Goal: Find contact information: Find contact information

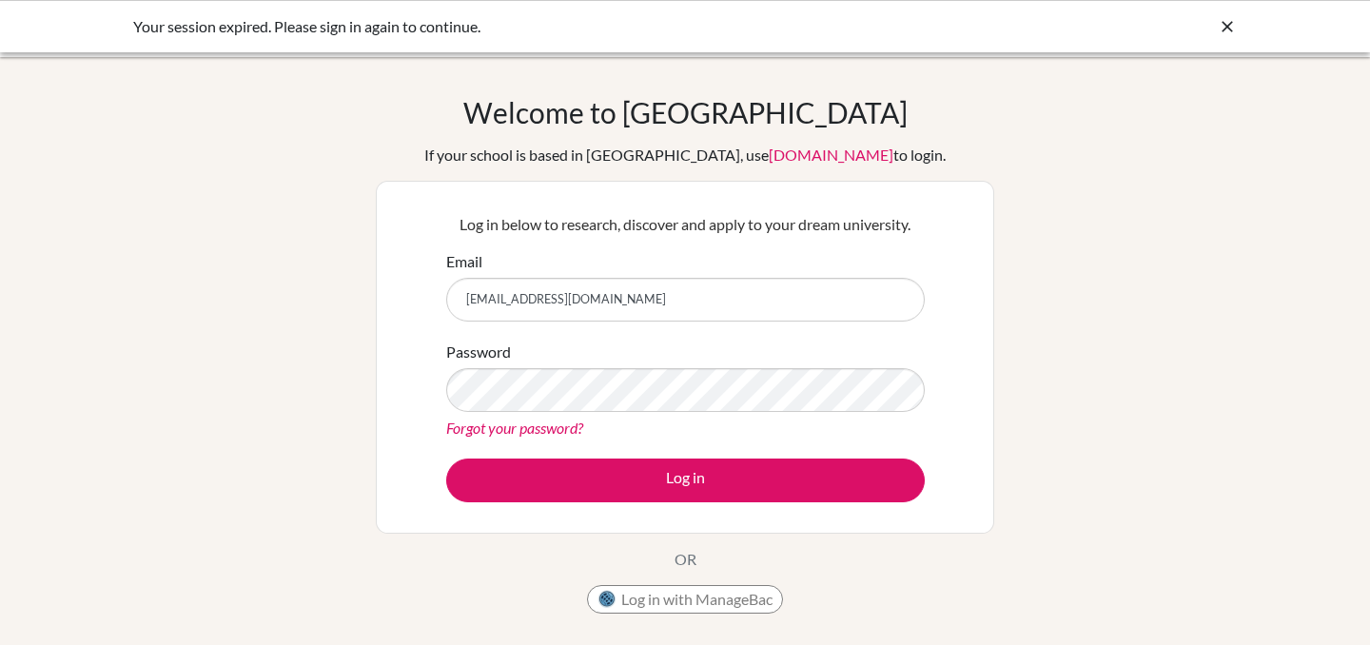
click at [673, 488] on button "Log in" at bounding box center [685, 481] width 479 height 44
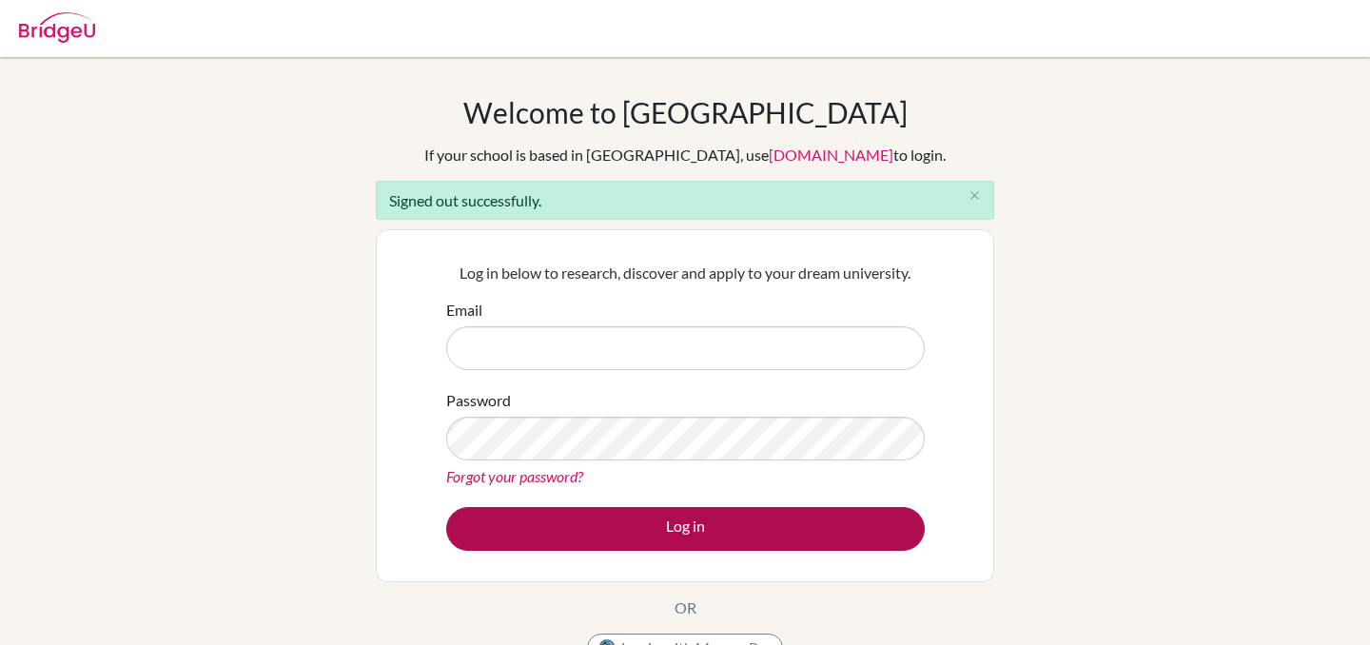
type input "aidar.salimov@iskazan.com"
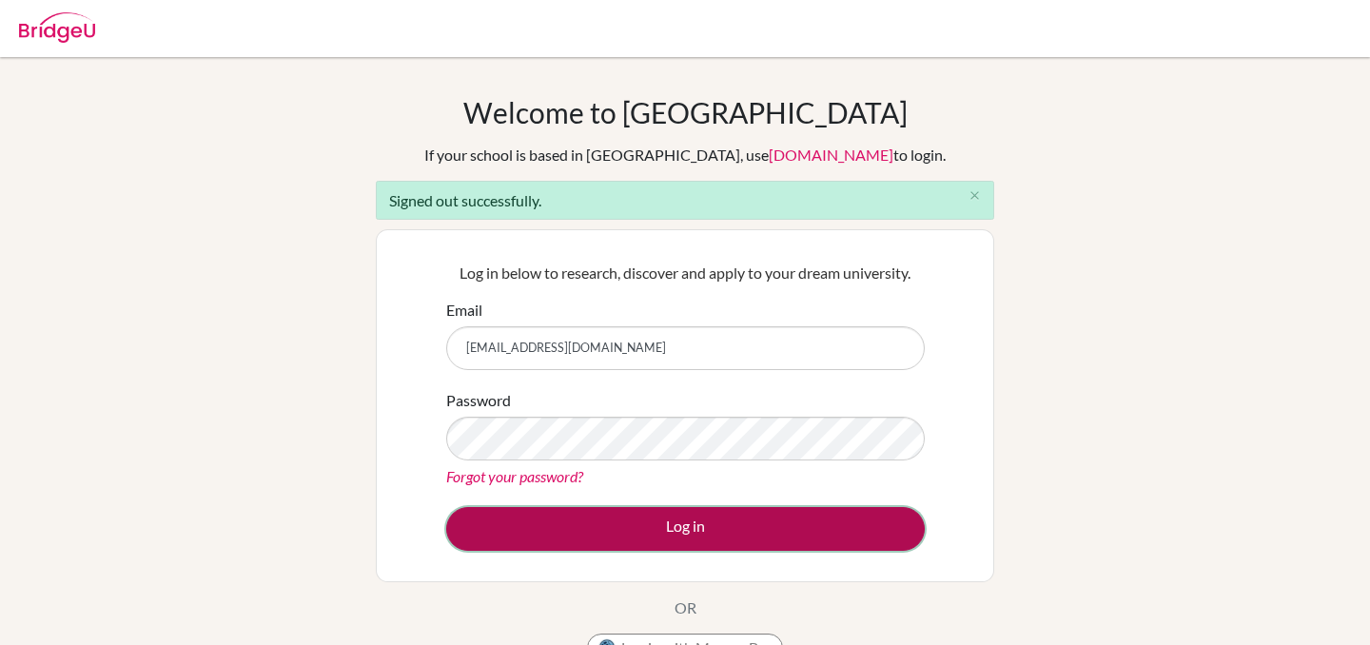
click at [703, 532] on button "Log in" at bounding box center [685, 529] width 479 height 44
click at [700, 527] on button "Log in" at bounding box center [685, 529] width 479 height 44
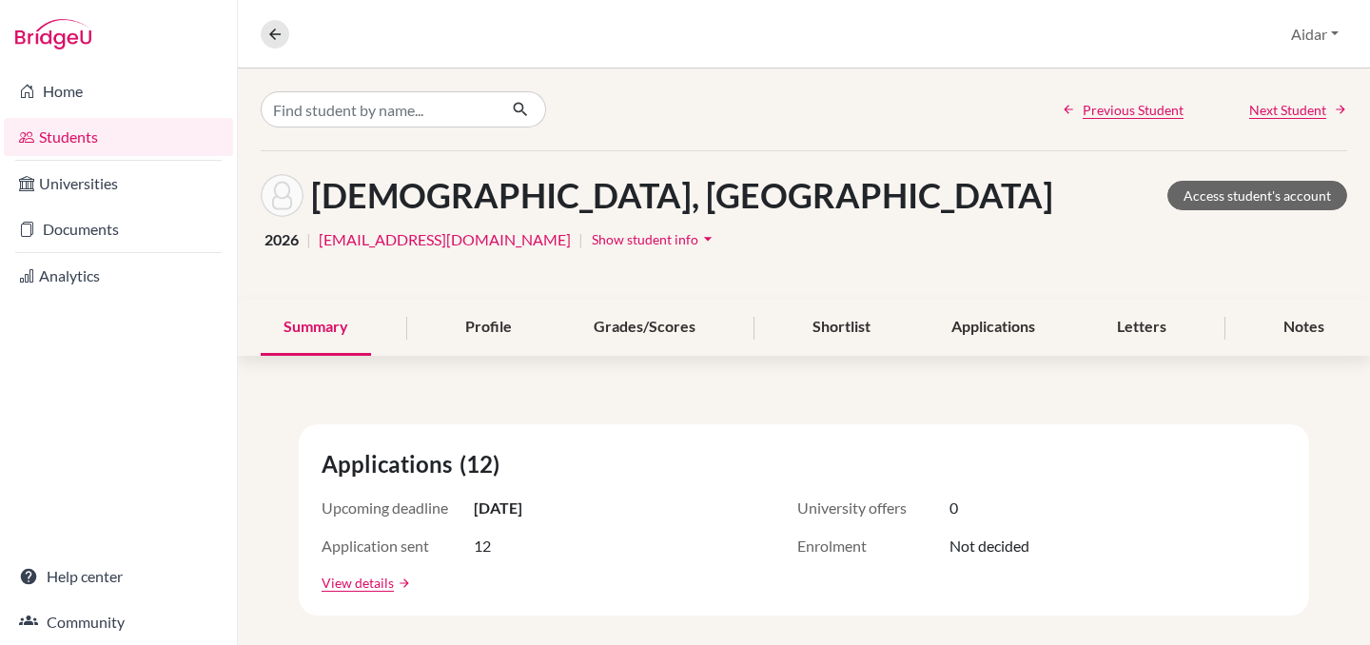
click at [80, 137] on link "Students" at bounding box center [118, 137] width 229 height 38
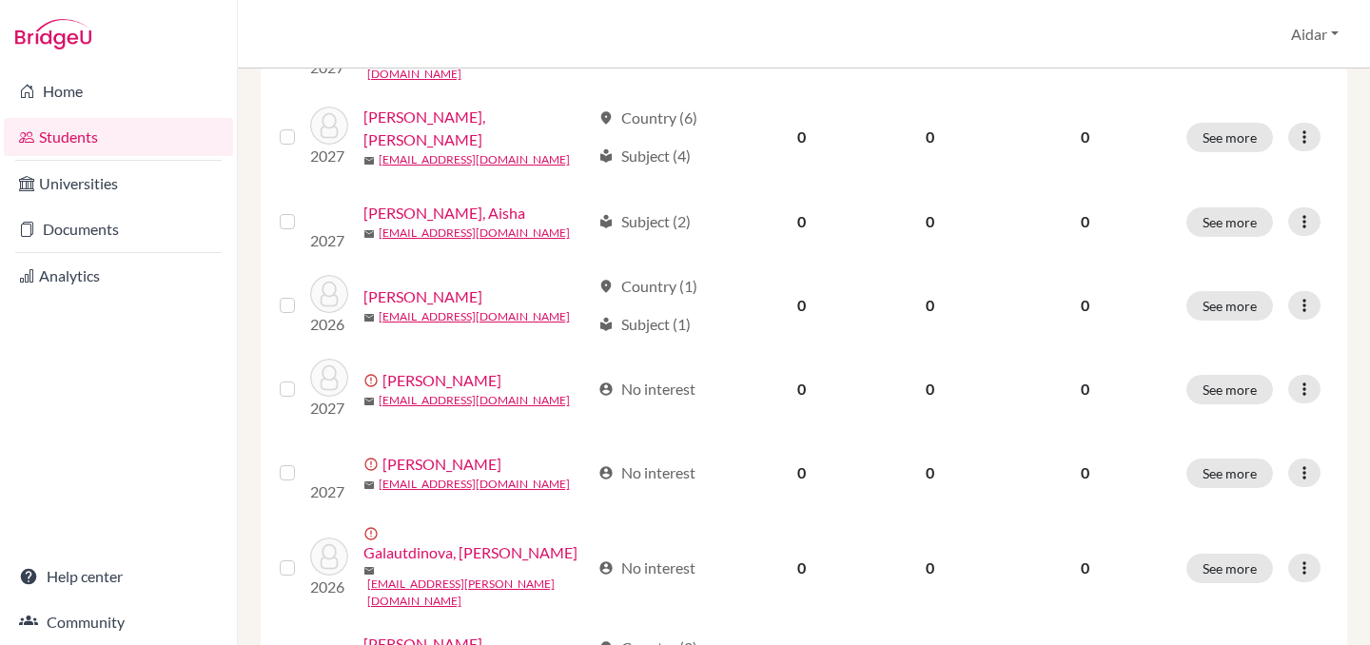
scroll to position [1532, 0]
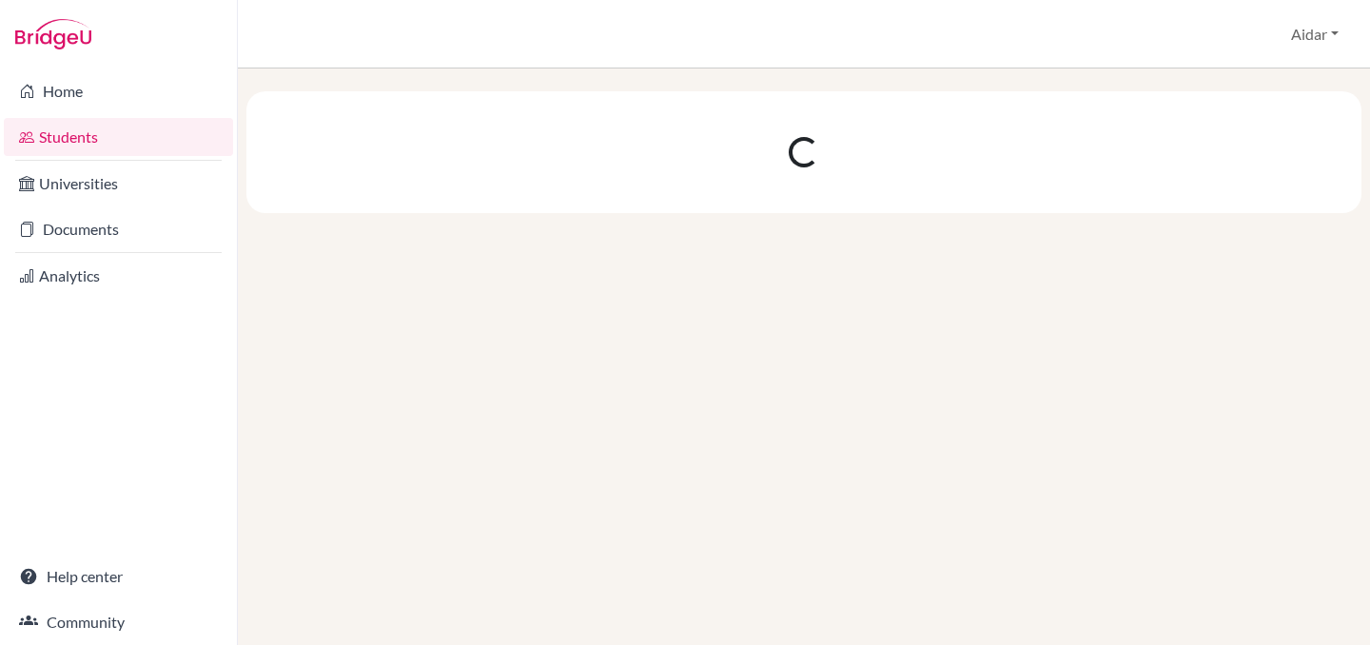
scroll to position [0, 0]
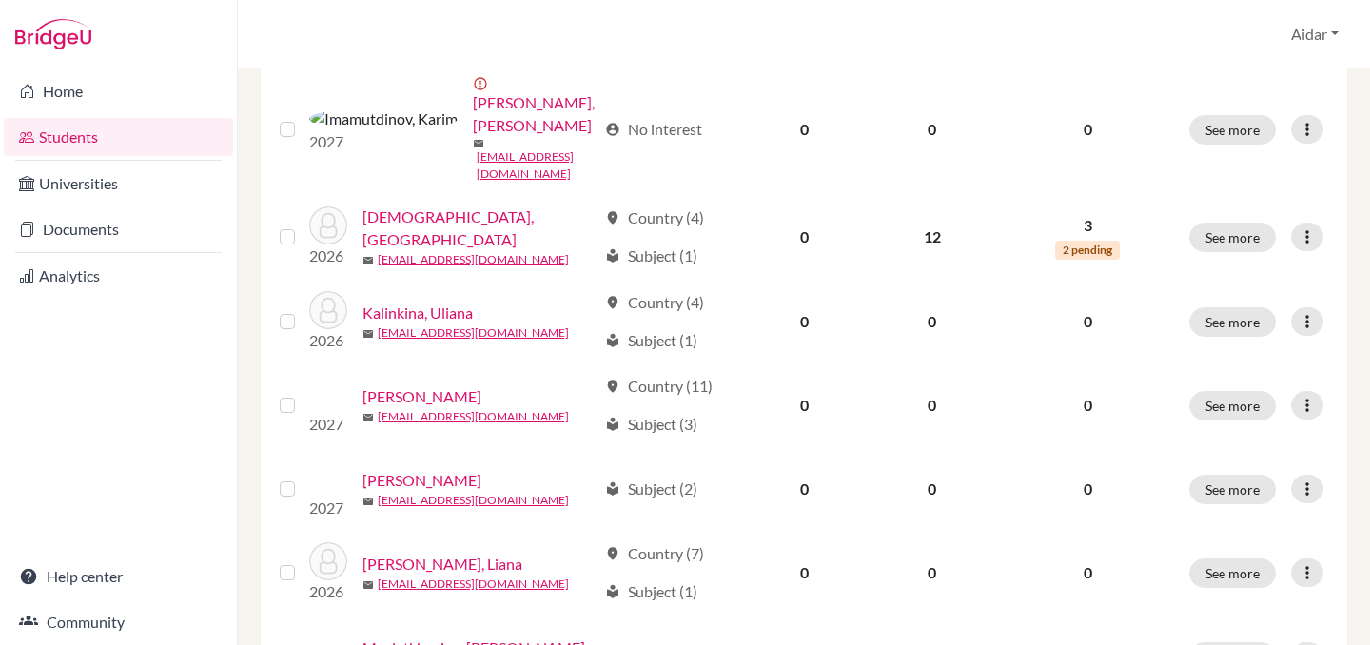
scroll to position [471, 0]
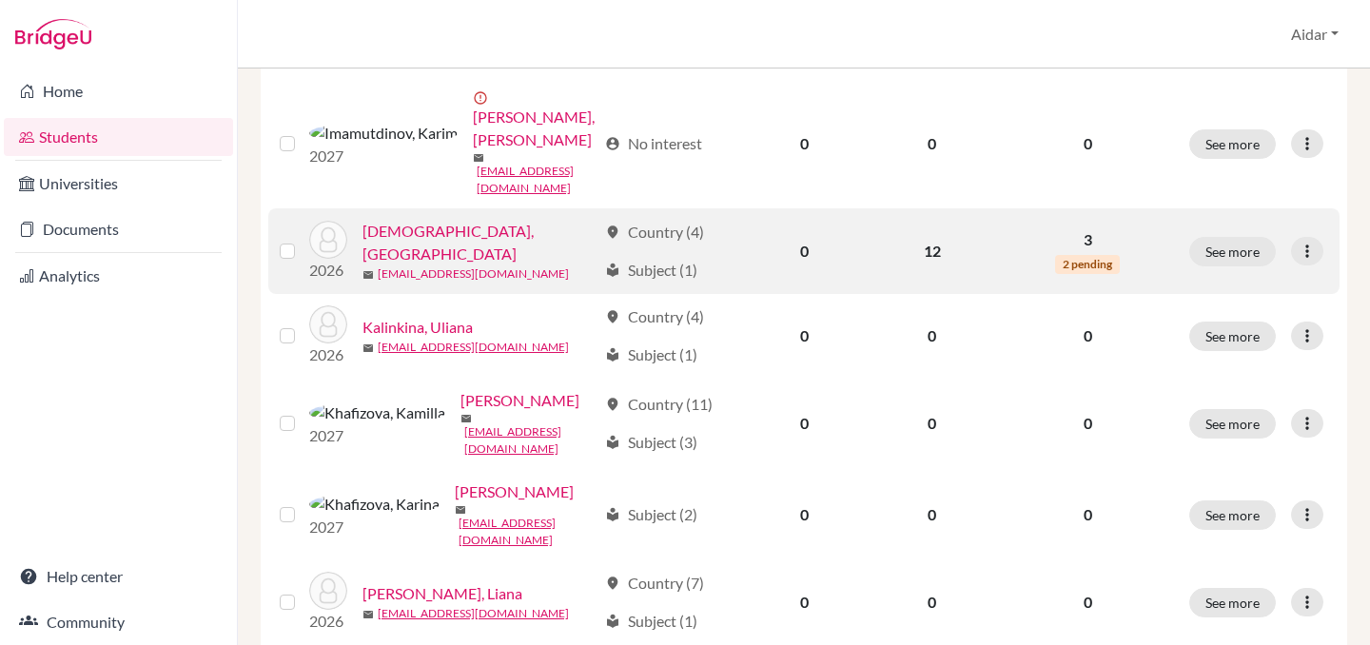
click at [505, 265] on link "[EMAIL_ADDRESS][DOMAIN_NAME]" at bounding box center [473, 273] width 191 height 17
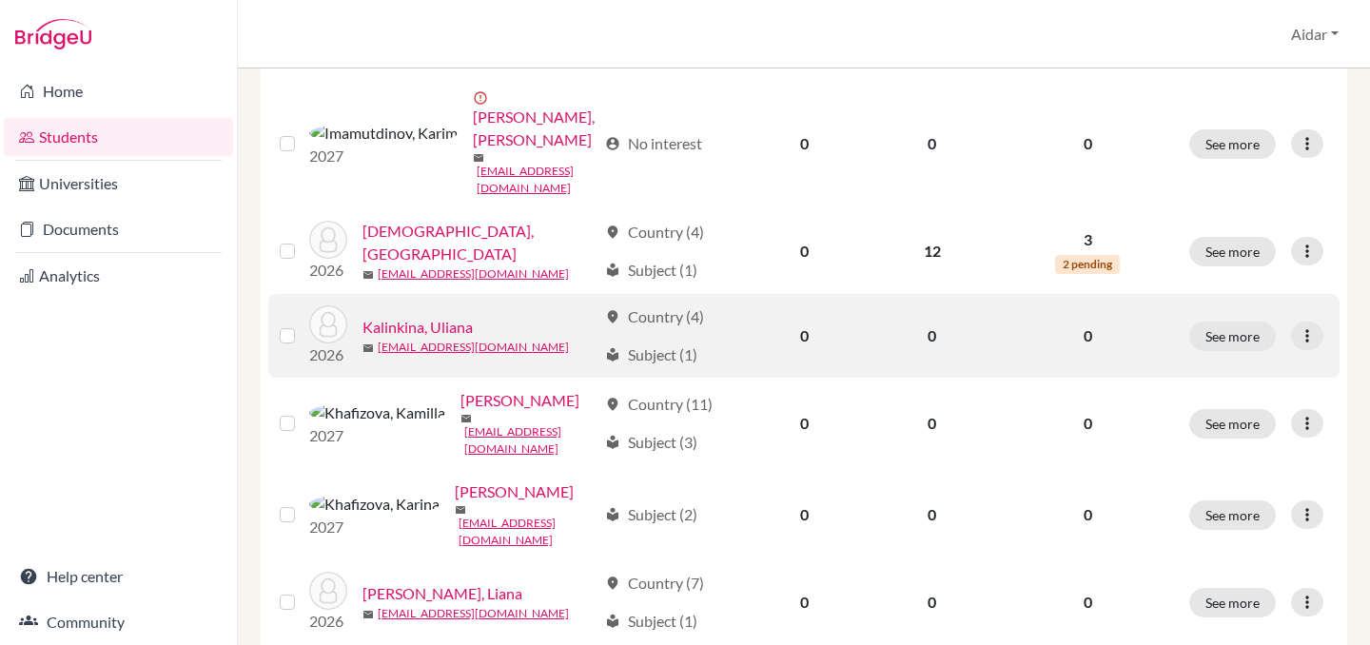
scroll to position [0, 0]
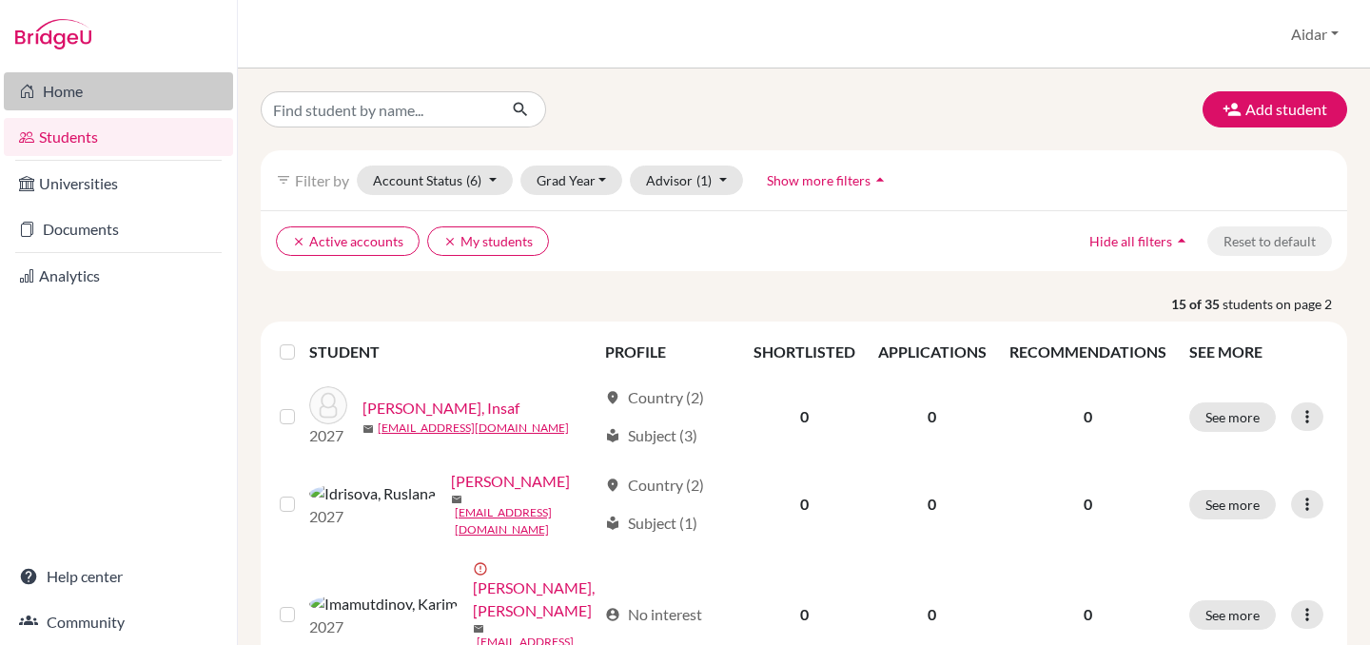
click at [71, 96] on link "Home" at bounding box center [118, 91] width 229 height 38
click at [77, 97] on link "Home" at bounding box center [118, 91] width 229 height 38
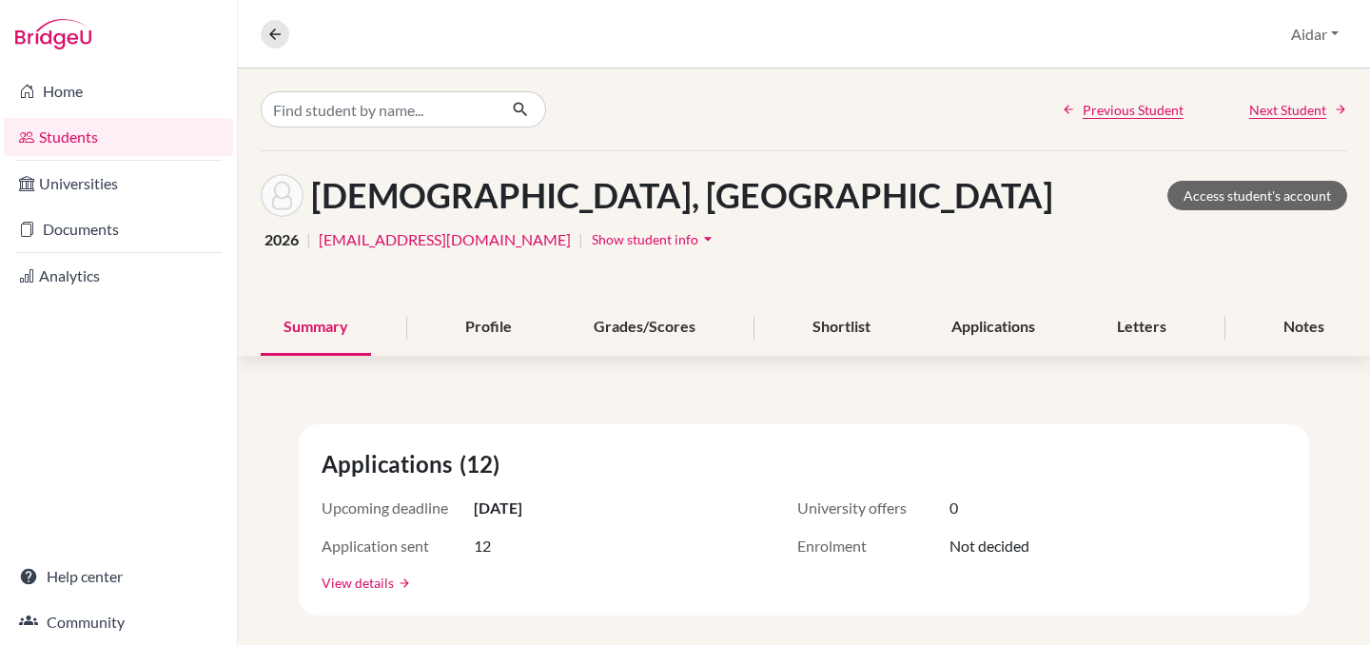
click at [380, 584] on link "View details" at bounding box center [358, 583] width 72 height 20
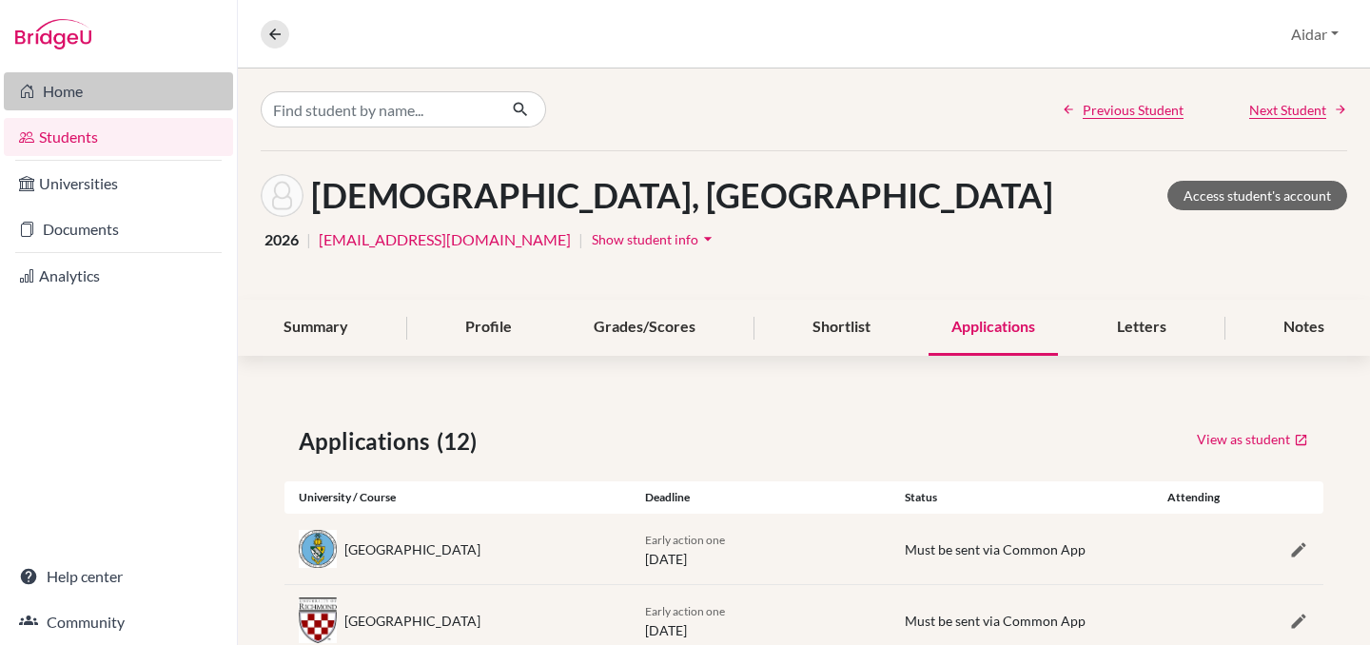
click at [88, 97] on link "Home" at bounding box center [118, 91] width 229 height 38
